Goal: Transaction & Acquisition: Purchase product/service

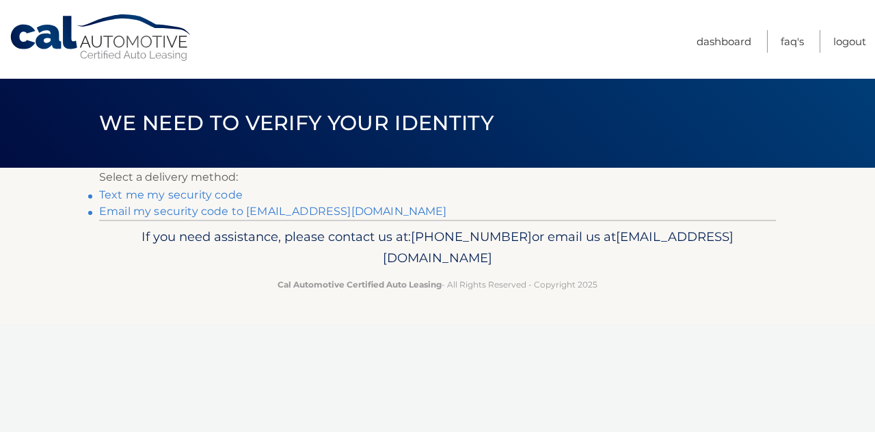
click at [220, 213] on link "Email my security code to d******@smirnovlaw.com" at bounding box center [273, 210] width 348 height 13
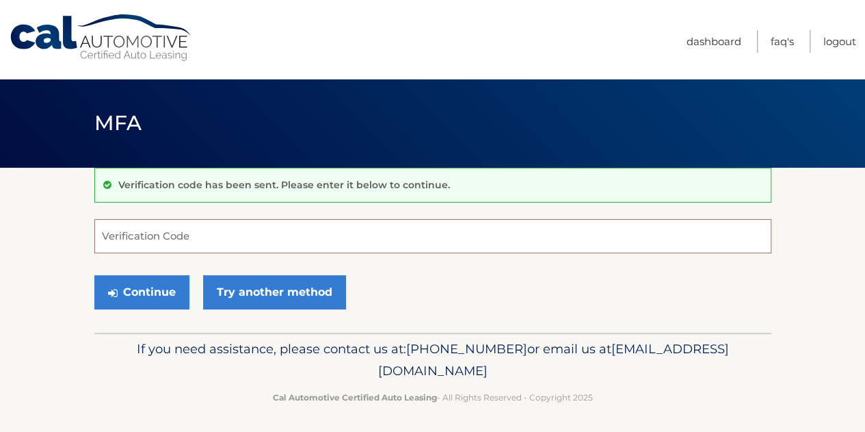
click at [308, 231] on input "Verification Code" at bounding box center [432, 236] width 677 height 34
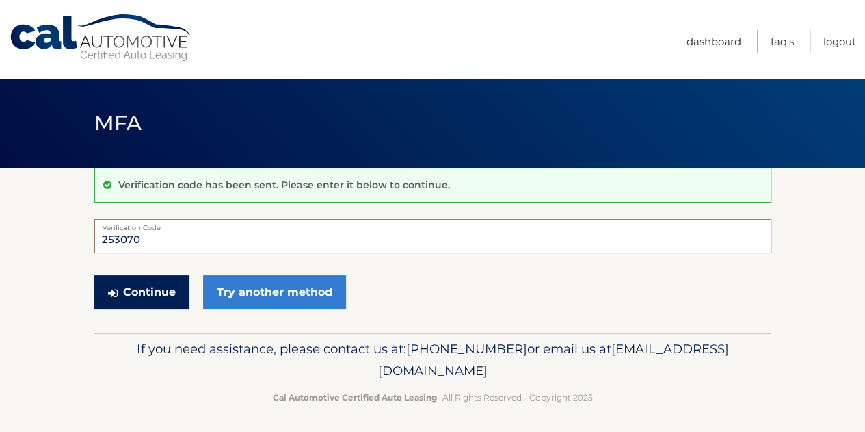
type input "253070"
click at [176, 287] on button "Continue" at bounding box center [141, 292] width 95 height 34
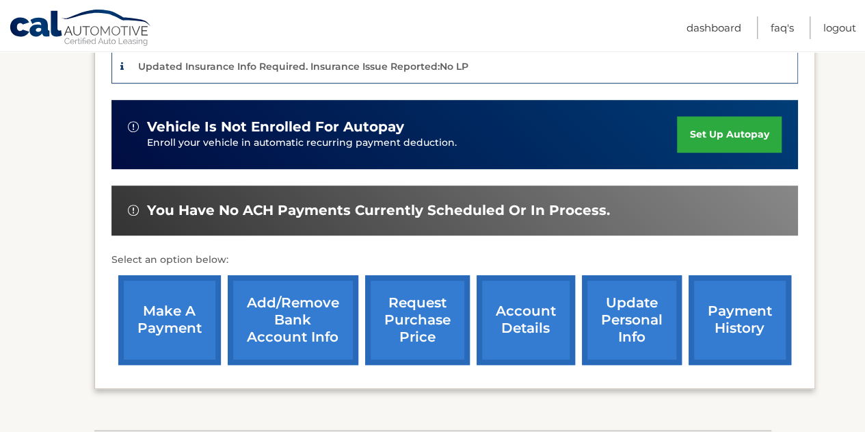
scroll to position [381, 0]
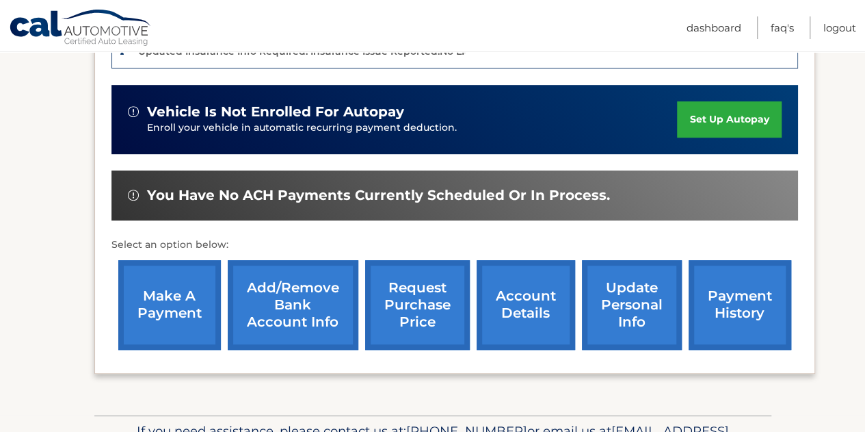
click at [151, 289] on link "make a payment" at bounding box center [169, 305] width 103 height 90
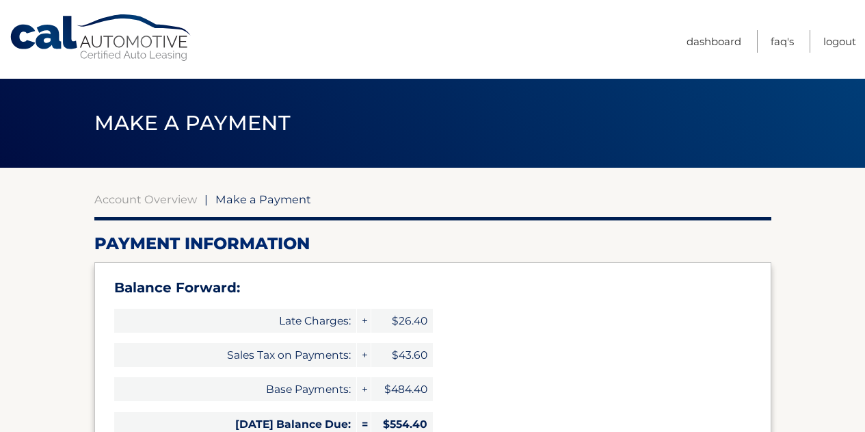
select select "ZjMyYTFjMmYtYjY3Yi00M2VmLTlhN2YtOGQ0MjRiYzBjMWRi"
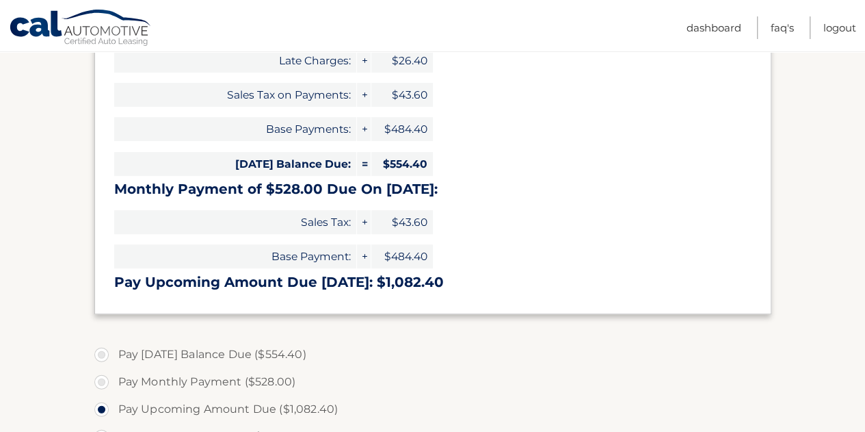
scroll to position [259, 0]
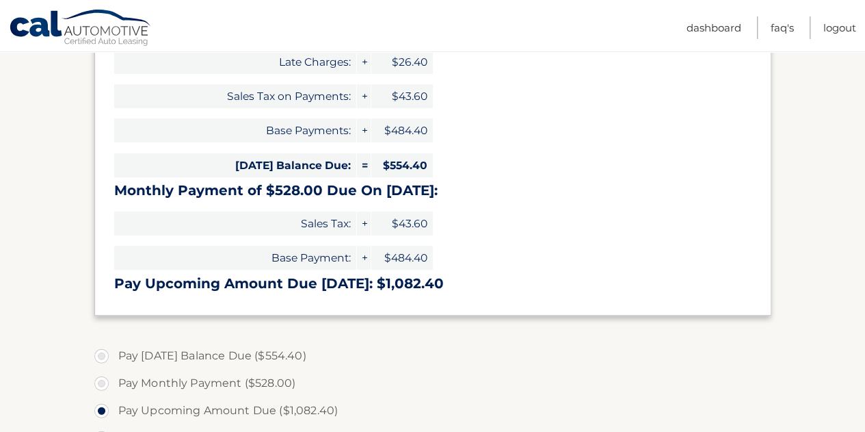
click at [104, 355] on label "Pay Today's Balance Due ($554.40)" at bounding box center [432, 355] width 677 height 27
click at [104, 355] on input "Pay Today's Balance Due ($554.40)" at bounding box center [107, 353] width 14 height 22
radio input "true"
type input "554.40"
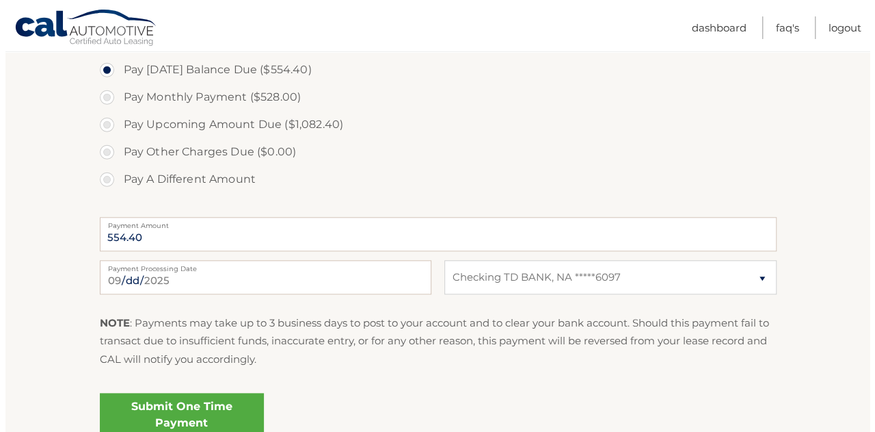
scroll to position [557, 0]
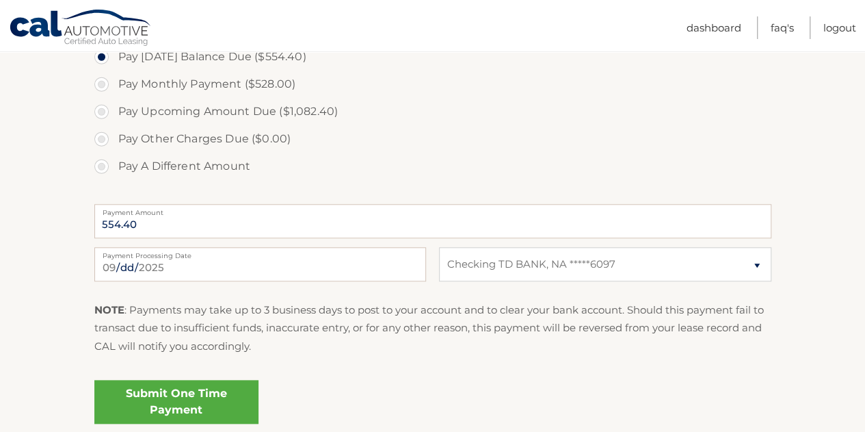
click at [168, 398] on link "Submit One Time Payment" at bounding box center [176, 402] width 164 height 44
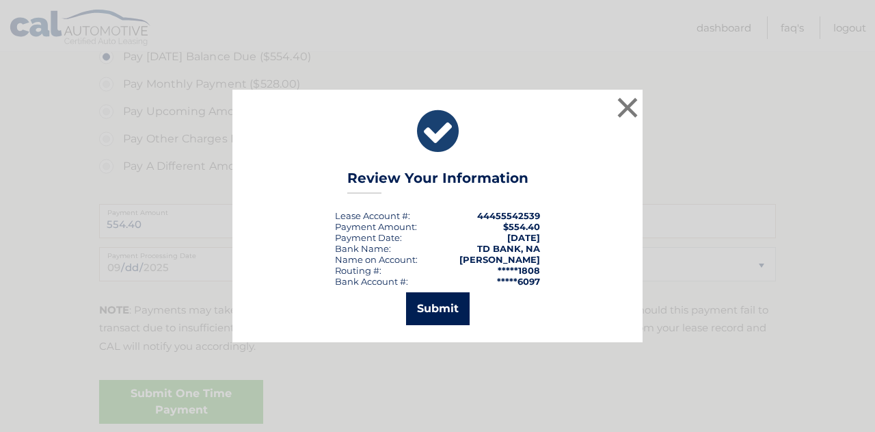
click at [430, 306] on button "Submit" at bounding box center [438, 308] width 64 height 33
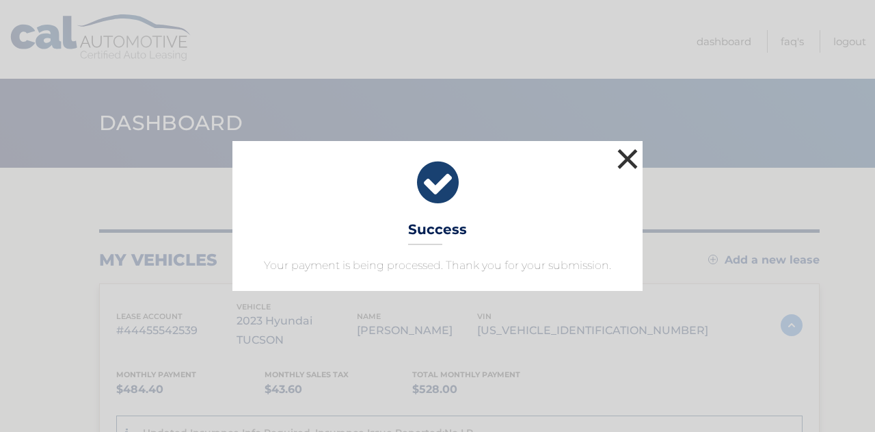
click at [626, 163] on button "×" at bounding box center [627, 158] width 27 height 27
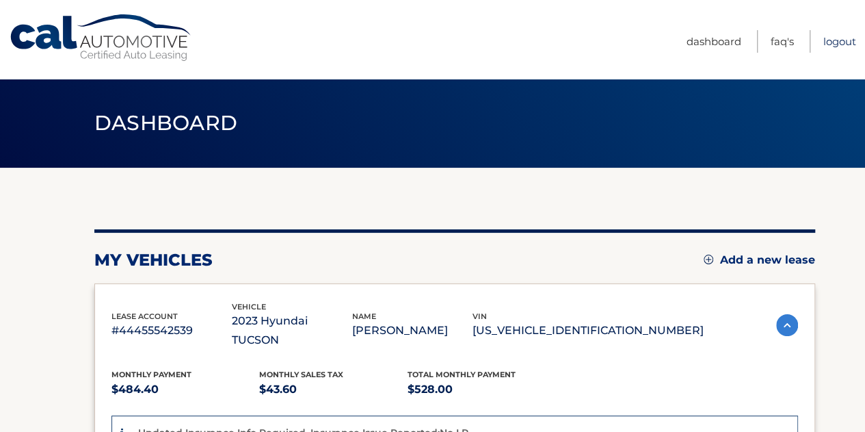
click at [824, 38] on link "Logout" at bounding box center [839, 41] width 33 height 23
